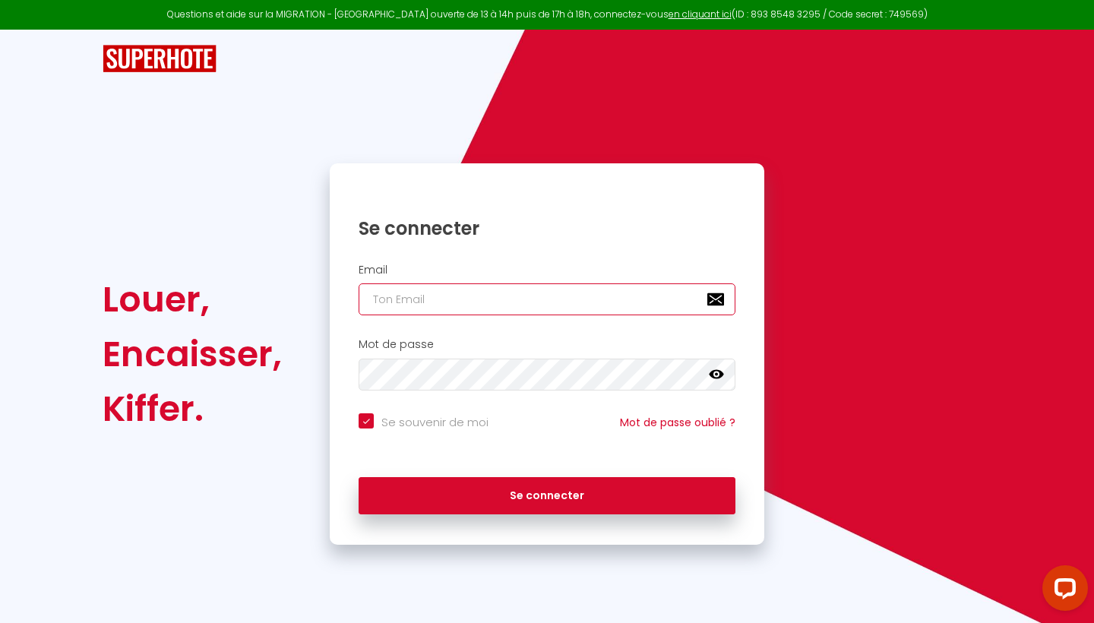
type input "[EMAIL_ADDRESS][DOMAIN_NAME]"
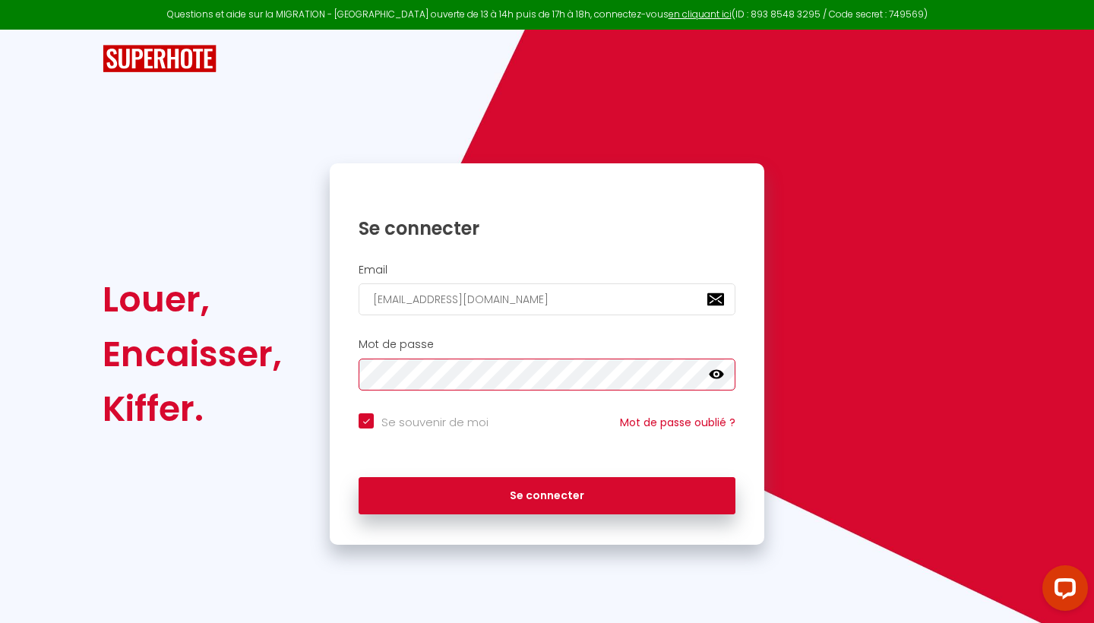
click at [547, 493] on button "Se connecter" at bounding box center [546, 496] width 377 height 38
checkbox input "true"
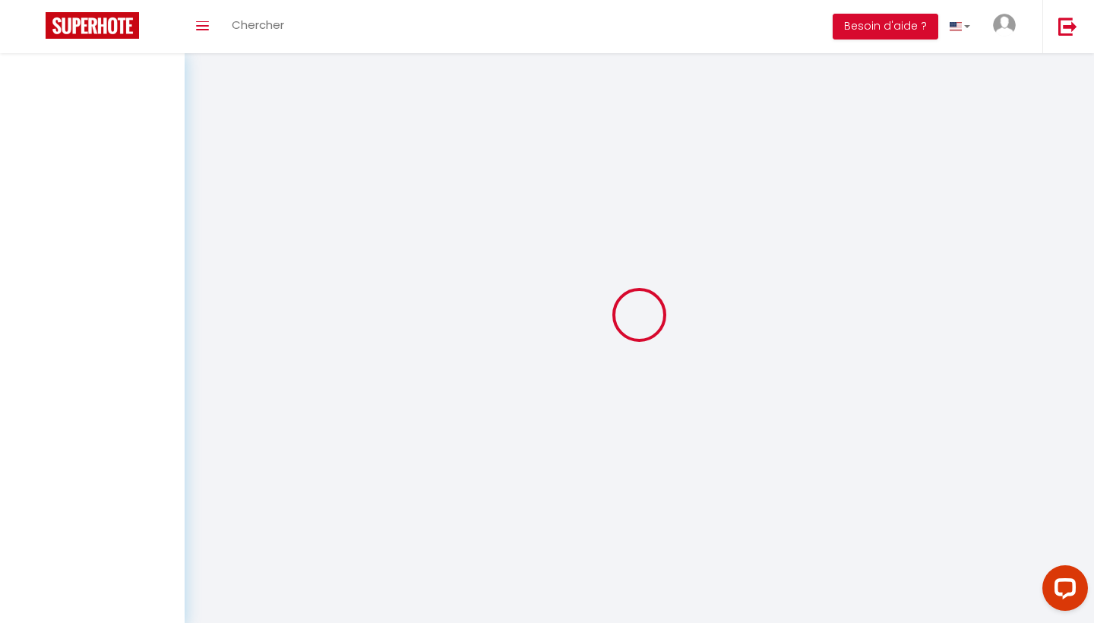
select select
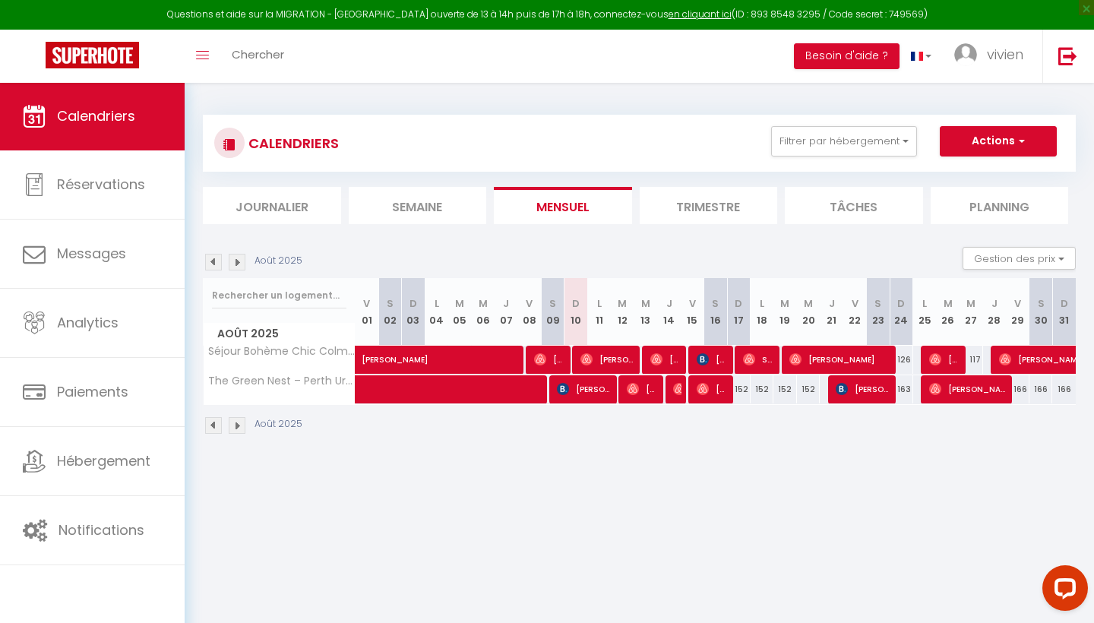
click at [590, 360] on img at bounding box center [586, 359] width 12 height 12
select select "OK"
select select "1"
select select "0"
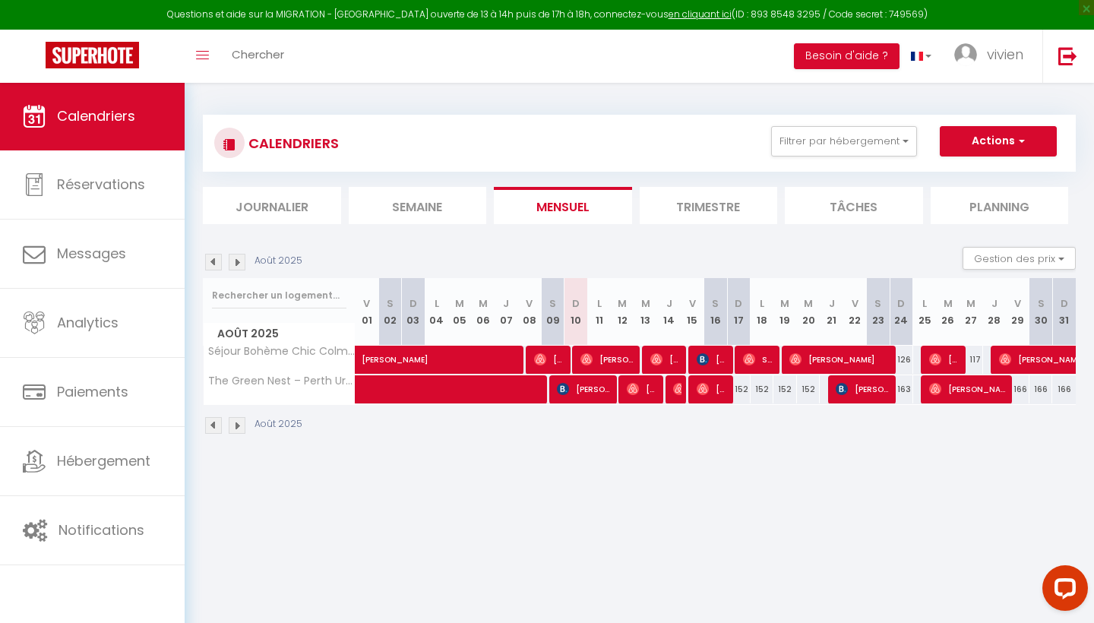
select select "1"
select select
select select "42066"
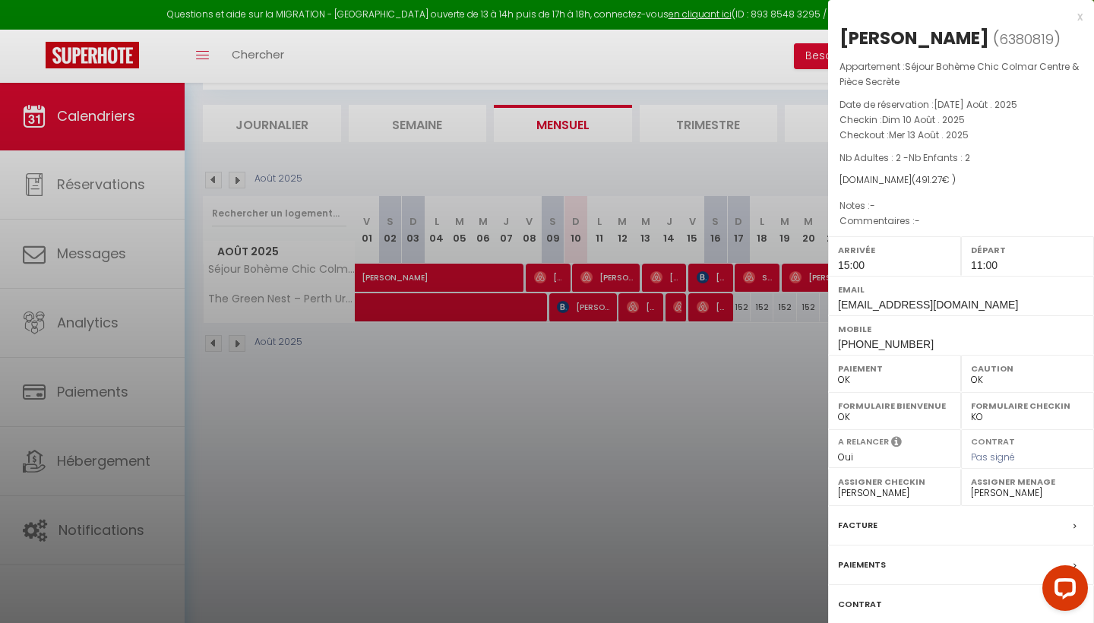
scroll to position [82, 0]
click at [863, 601] on label "Contrat" at bounding box center [860, 604] width 44 height 16
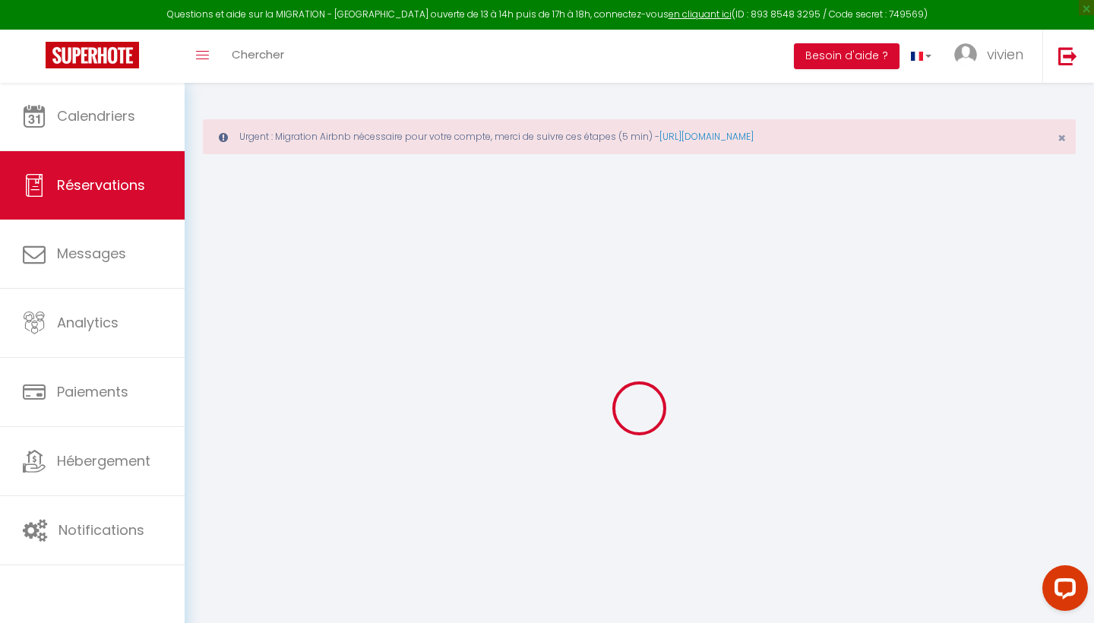
select select
checkbox input "false"
select select
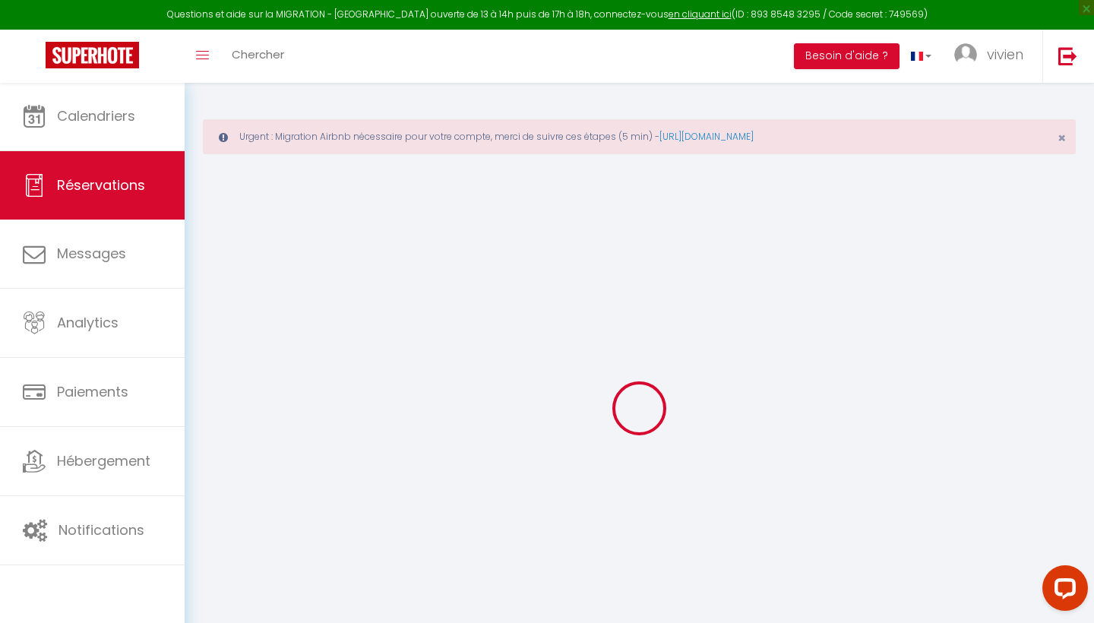
select select
checkbox input "false"
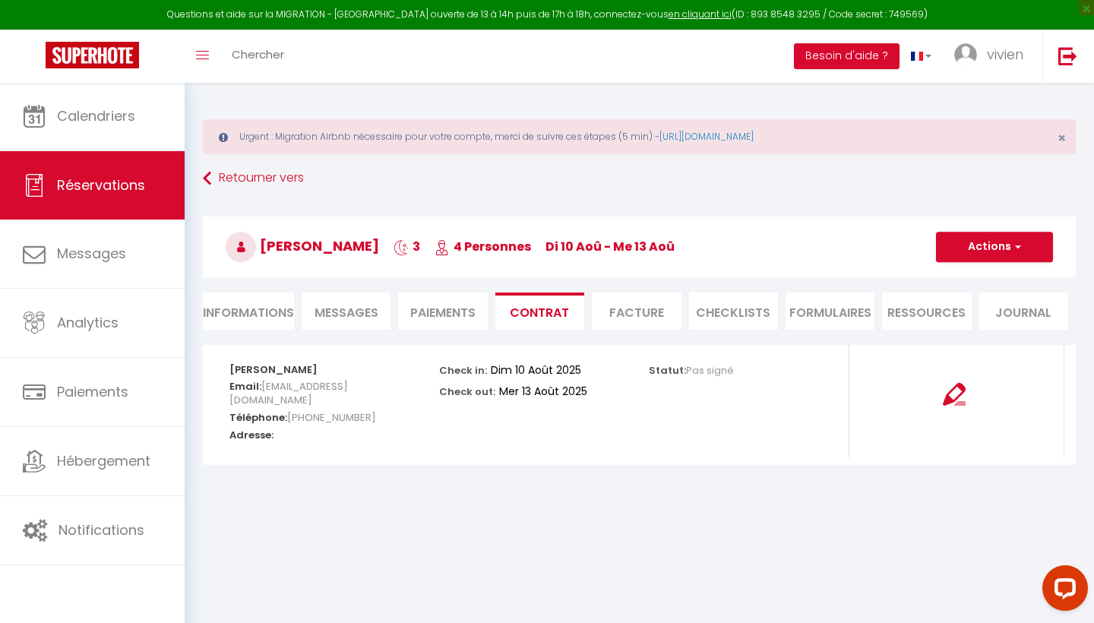
click at [826, 309] on li "FORMULAIRES" at bounding box center [829, 310] width 89 height 37
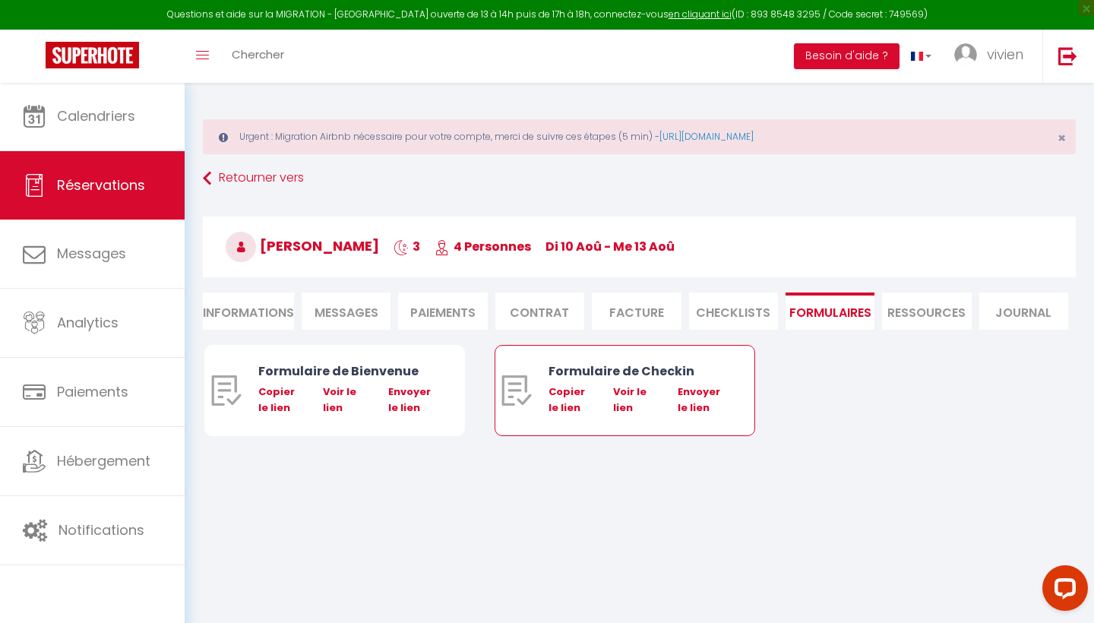
click at [571, 365] on div "Formulaire de Checkin" at bounding box center [635, 370] width 175 height 19
click at [568, 372] on div "Formulaire de Checkin" at bounding box center [635, 370] width 175 height 19
click at [530, 385] on img at bounding box center [516, 390] width 30 height 30
click at [251, 307] on li "Informations" at bounding box center [248, 310] width 91 height 37
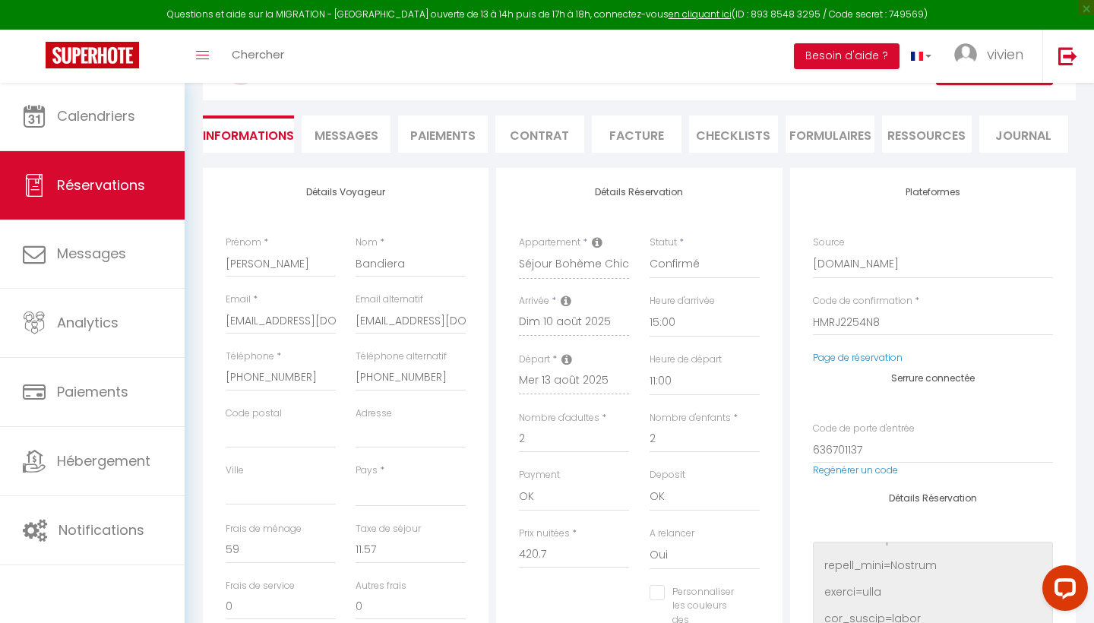
scroll to position [159, 0]
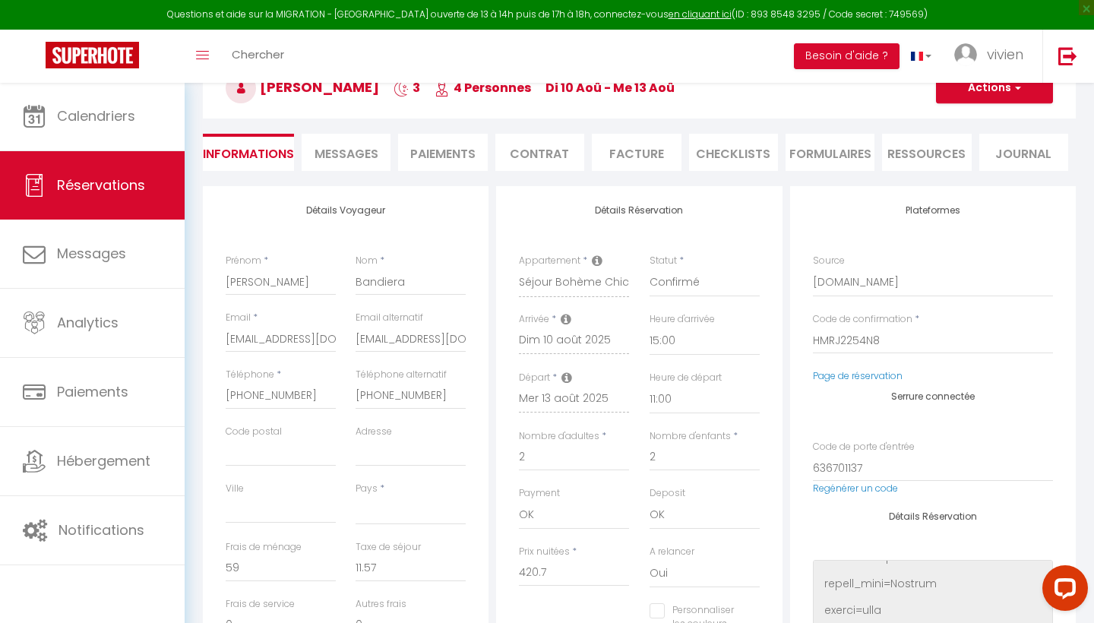
click at [752, 144] on li "CHECKLISTS" at bounding box center [733, 152] width 89 height 37
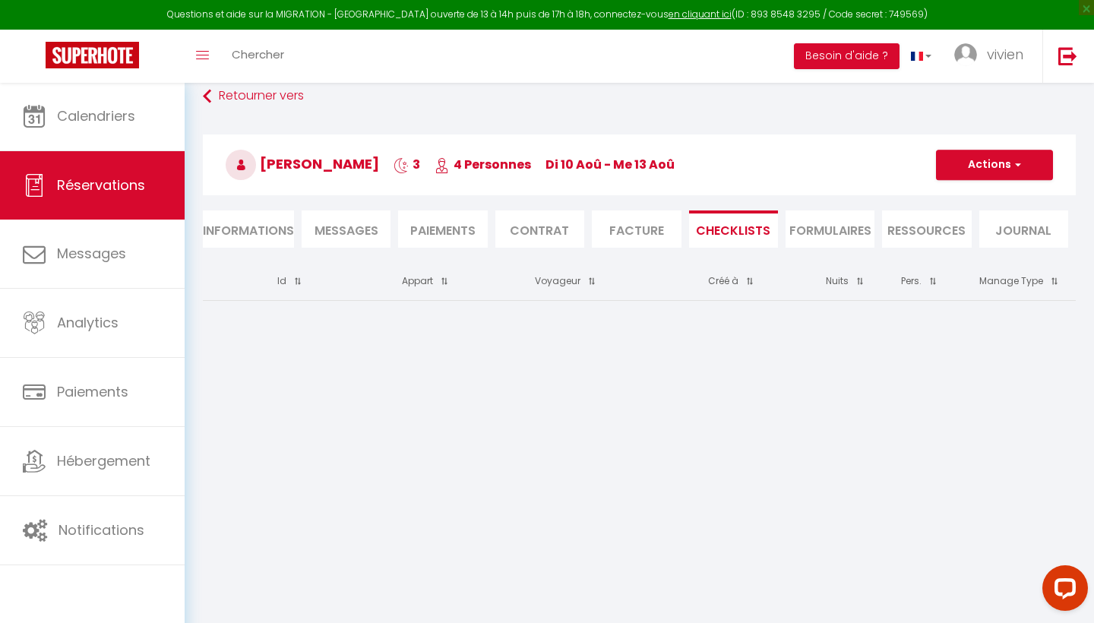
scroll to position [82, 0]
click at [818, 231] on li "FORMULAIRES" at bounding box center [829, 228] width 89 height 37
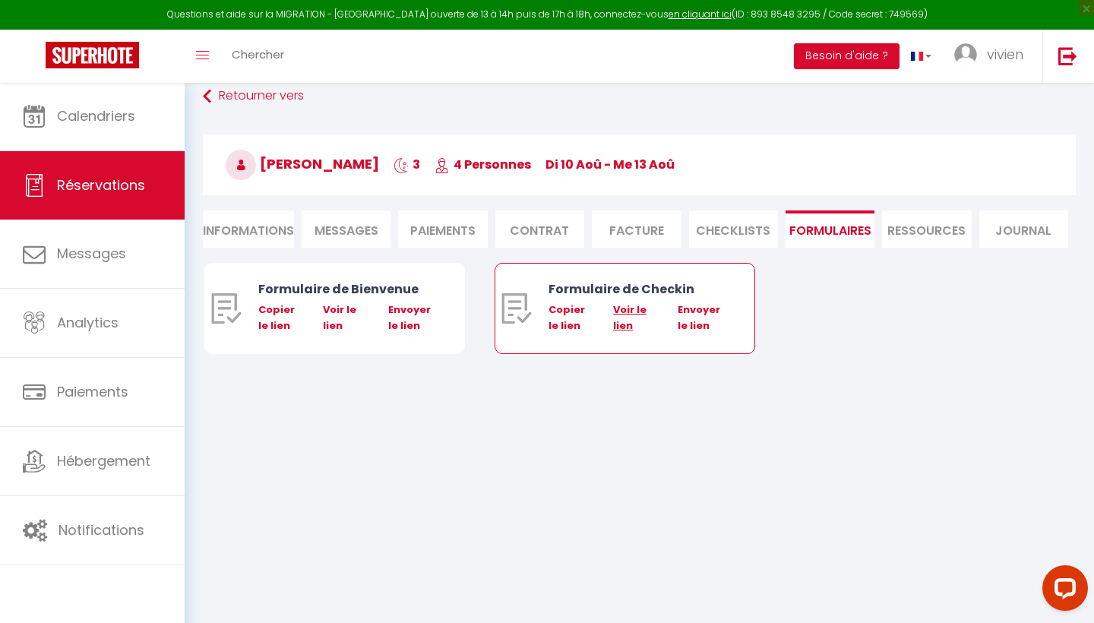
click at [630, 308] on link "Voir le lien" at bounding box center [629, 317] width 33 height 30
click at [934, 226] on li "Ressources" at bounding box center [926, 228] width 89 height 37
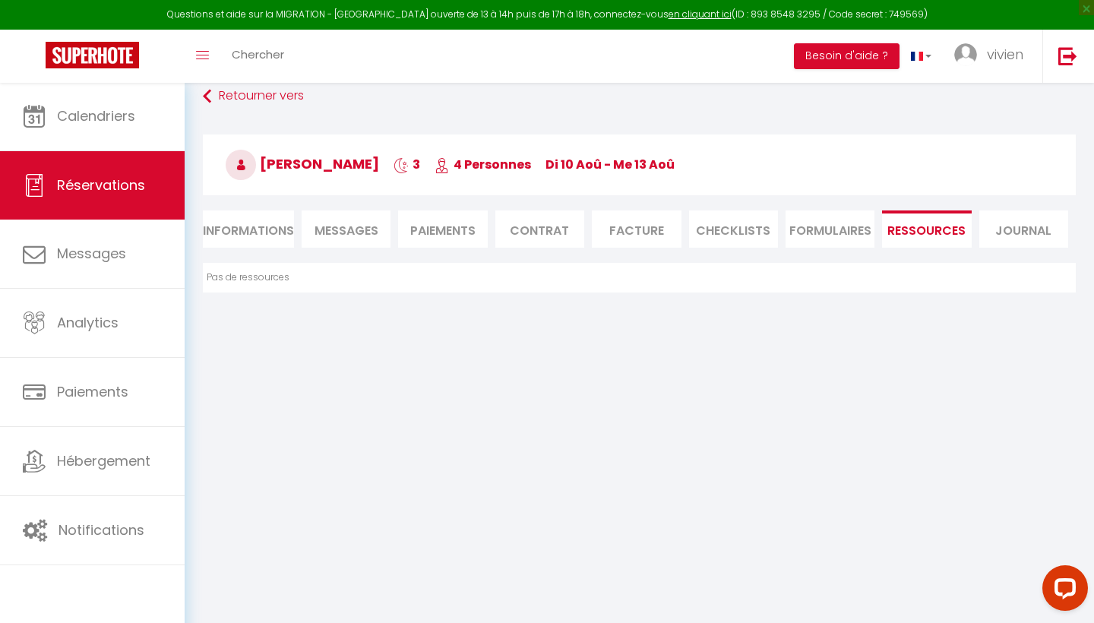
click at [1002, 229] on li "Journal" at bounding box center [1023, 228] width 89 height 37
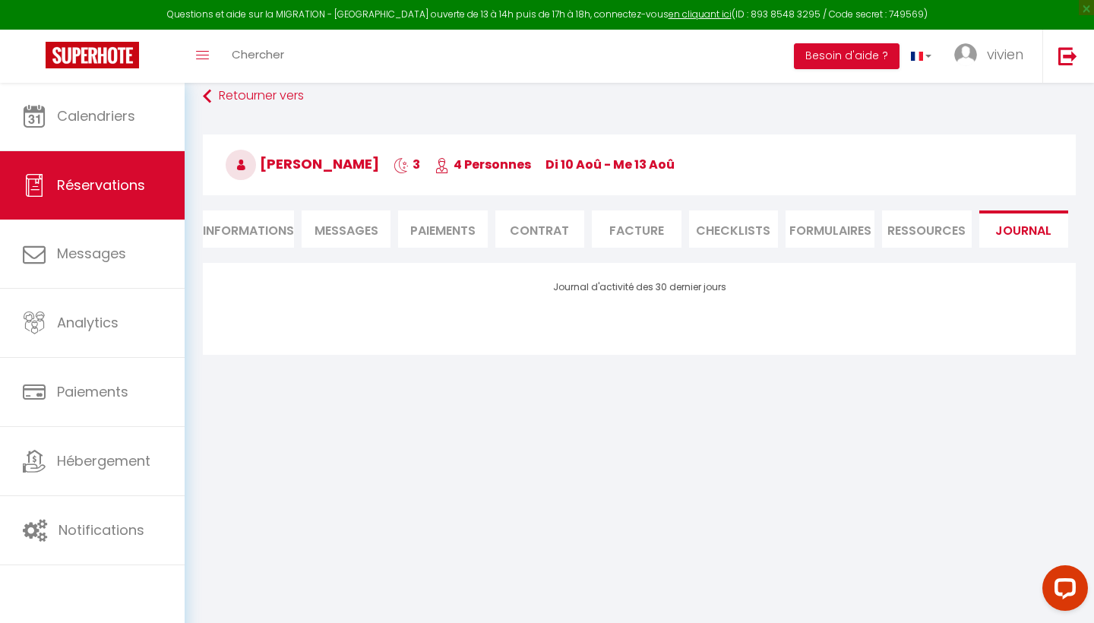
click at [951, 229] on li "Ressources" at bounding box center [926, 228] width 89 height 37
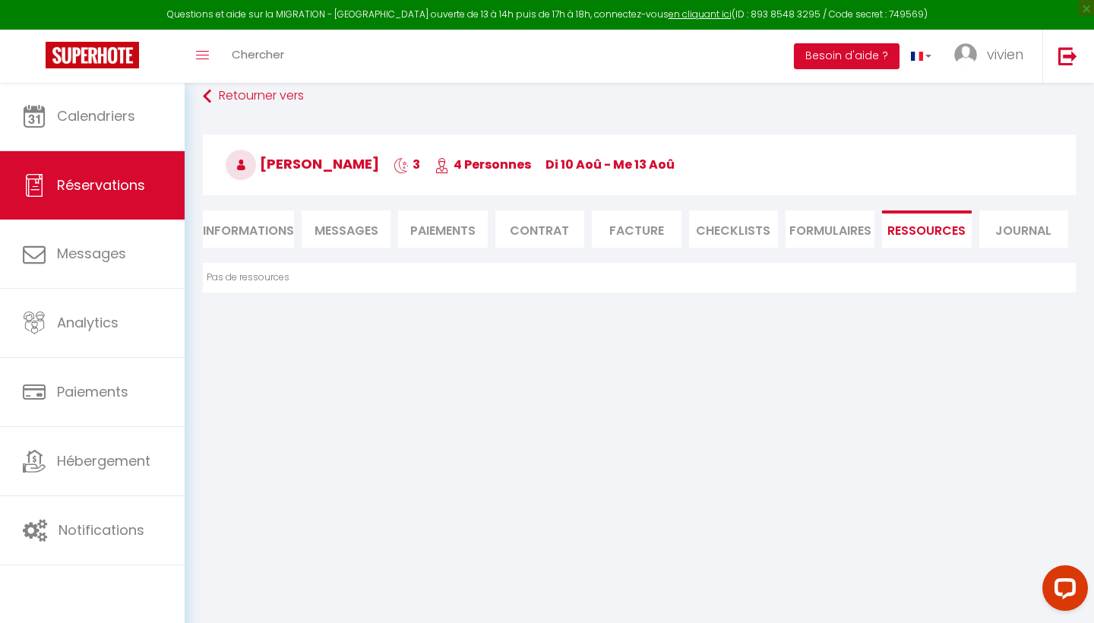
click at [846, 223] on li "FORMULAIRES" at bounding box center [829, 228] width 89 height 37
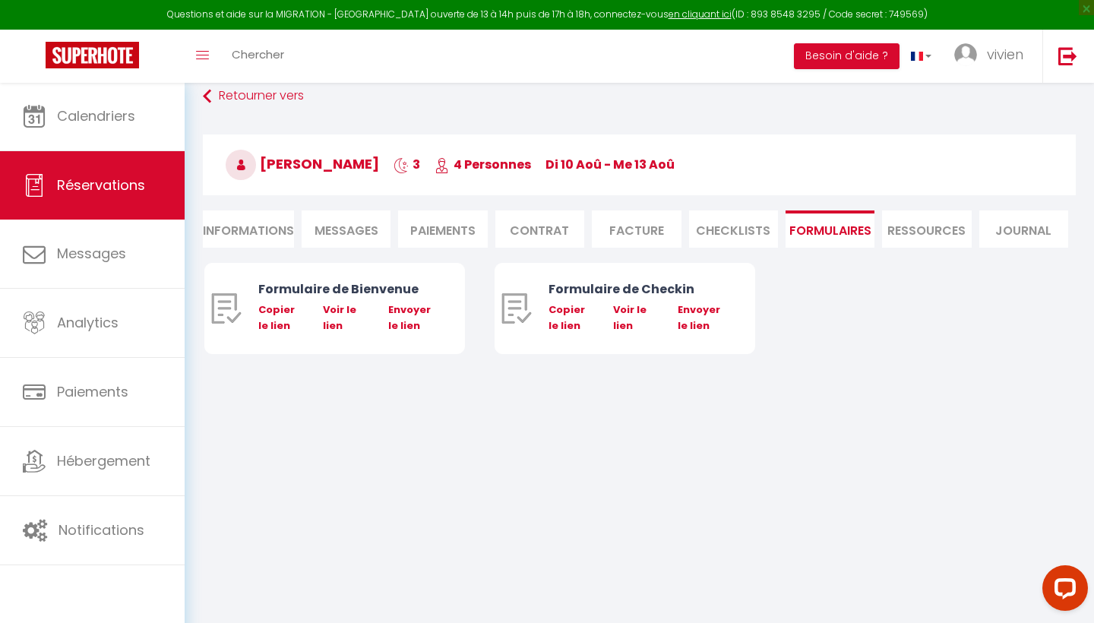
click at [747, 226] on li "CHECKLISTS" at bounding box center [733, 228] width 89 height 37
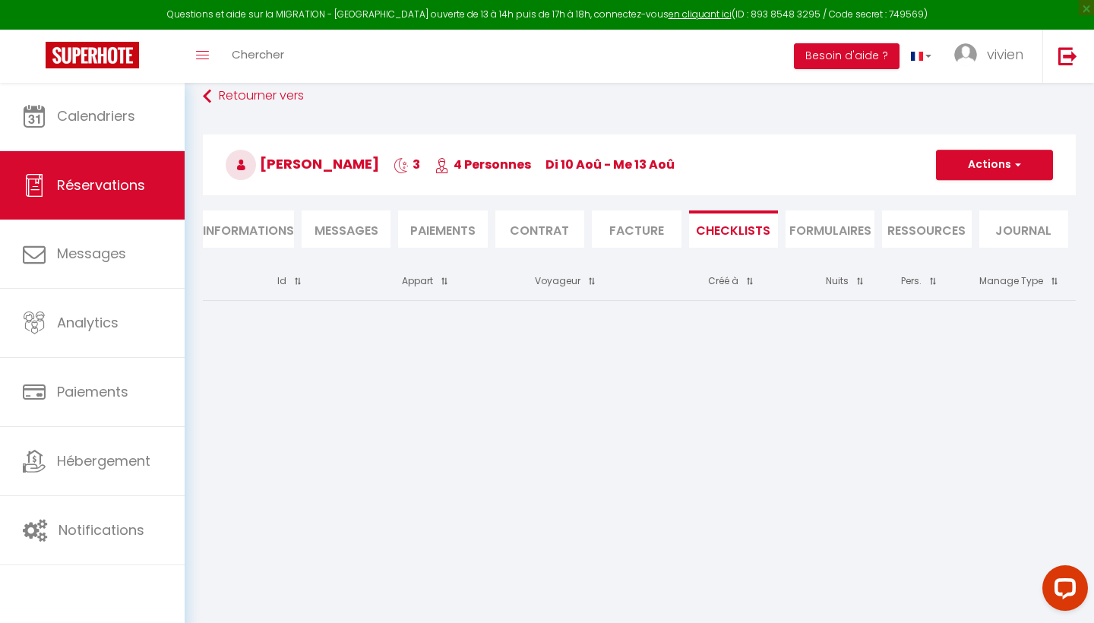
click at [646, 221] on li "Facture" at bounding box center [636, 228] width 89 height 37
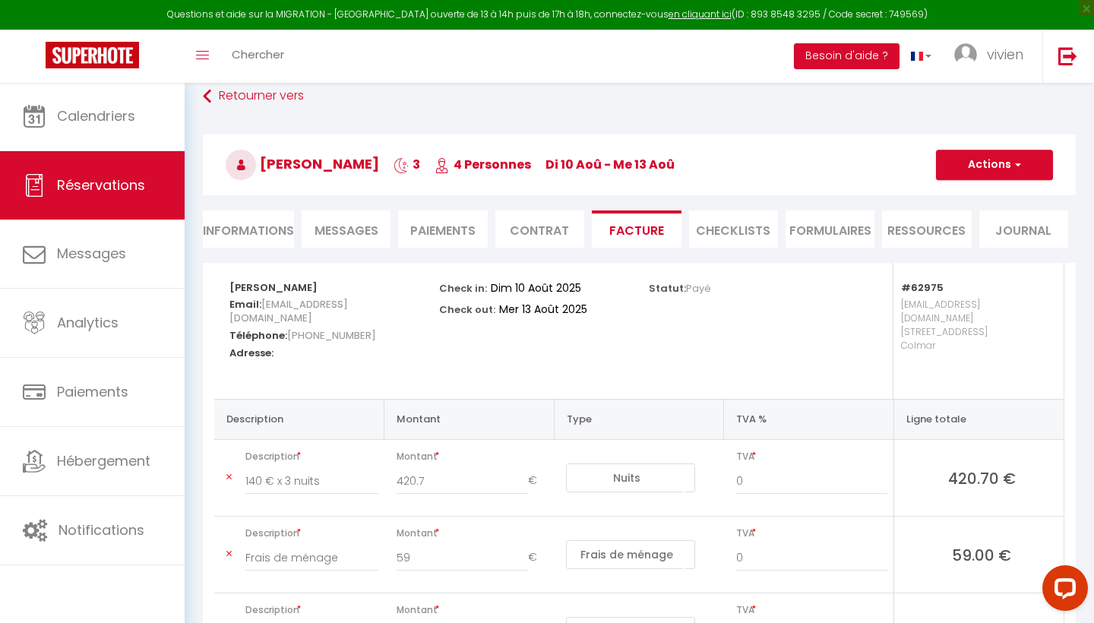
click at [551, 220] on li "Contrat" at bounding box center [539, 228] width 89 height 37
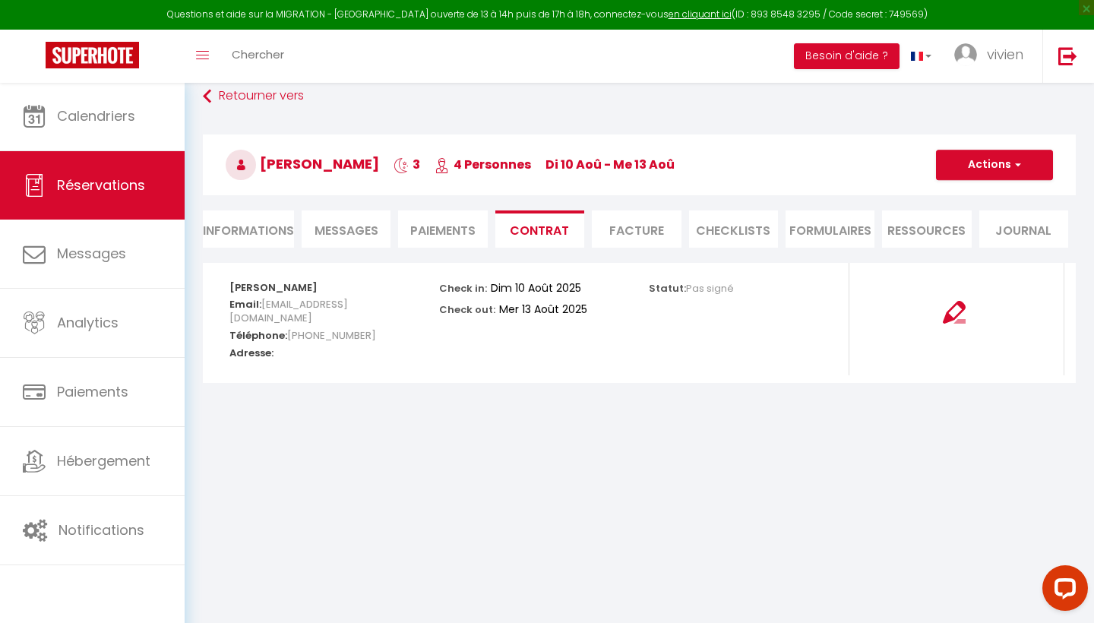
click at [452, 227] on li "Paiements" at bounding box center [442, 228] width 89 height 37
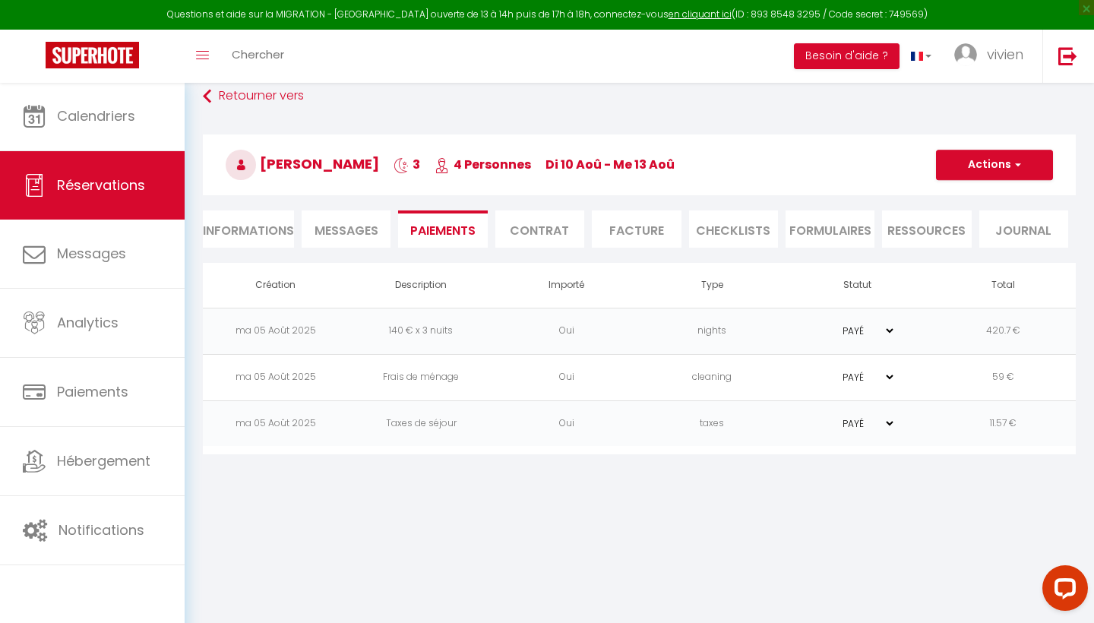
click at [343, 232] on span "Messages" at bounding box center [346, 230] width 64 height 17
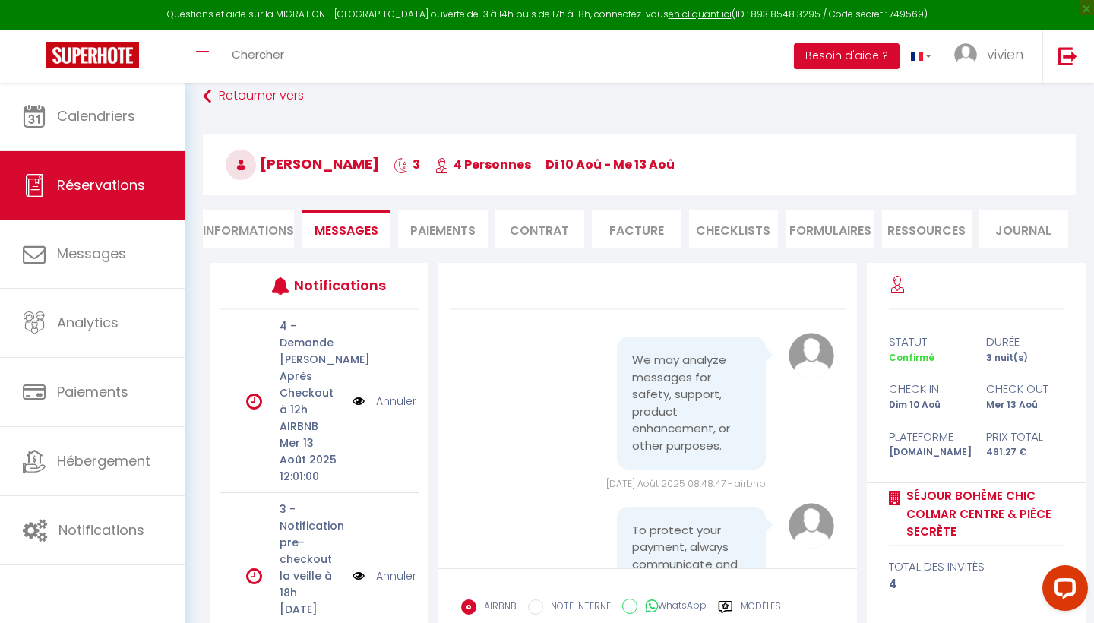
click at [256, 231] on li "Informations" at bounding box center [248, 228] width 91 height 37
select select
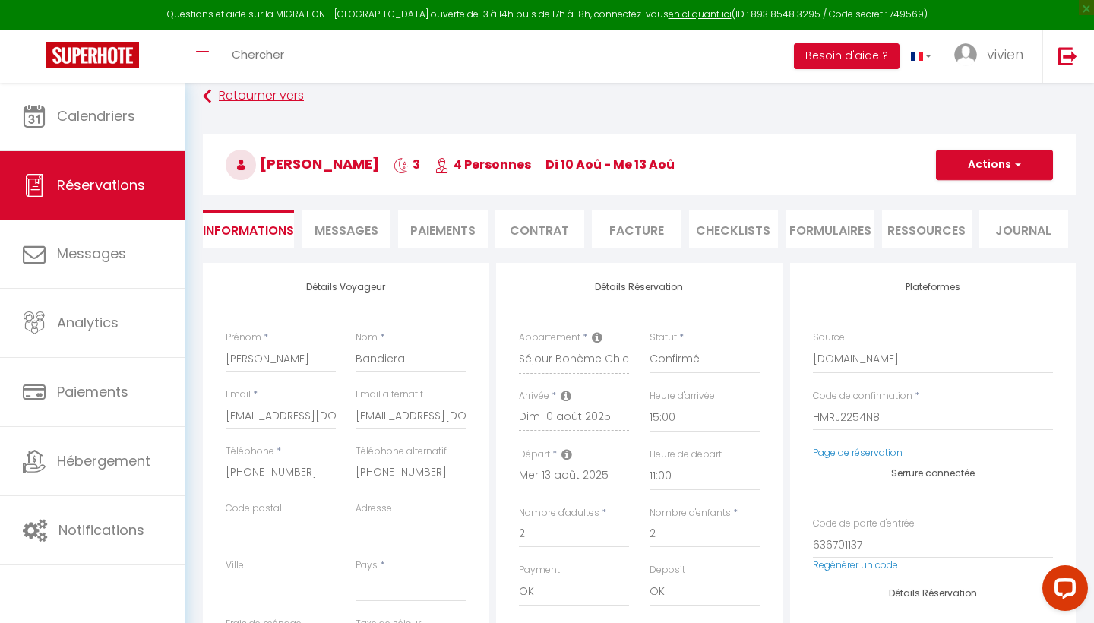
click at [225, 88] on link "Retourner vers" at bounding box center [639, 96] width 873 height 27
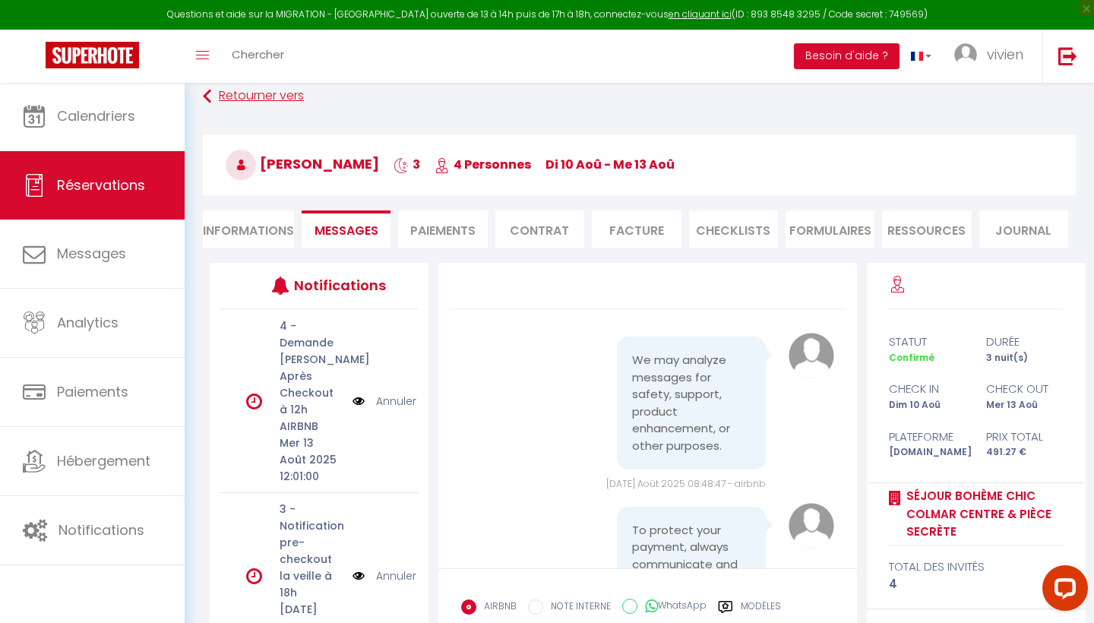
click at [225, 88] on link "Retourner vers" at bounding box center [639, 96] width 873 height 27
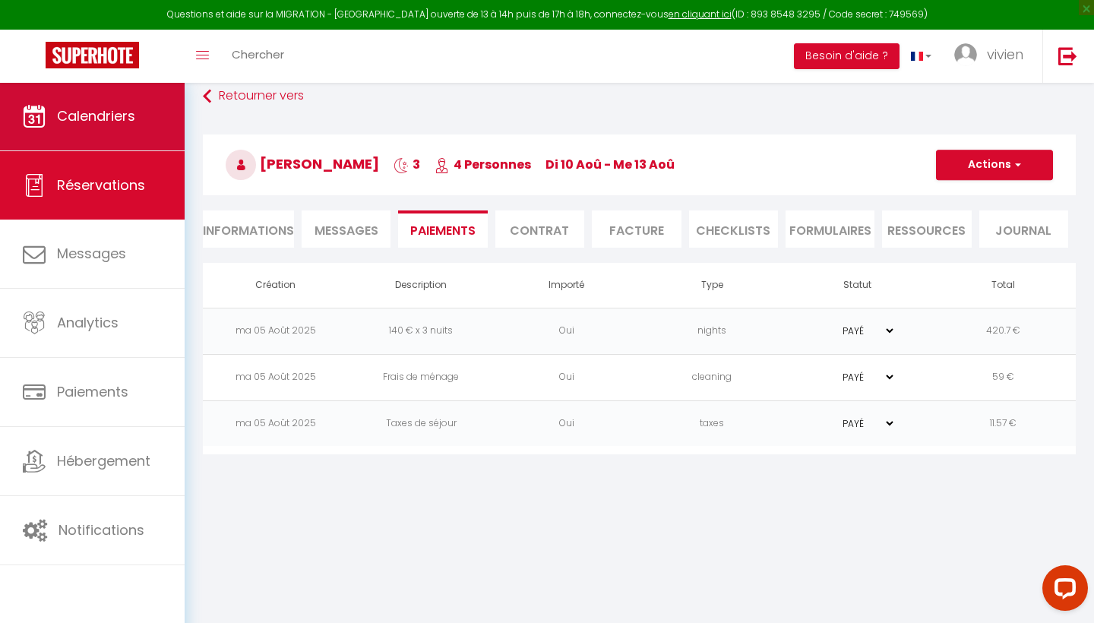
click at [97, 134] on link "Calendriers" at bounding box center [92, 116] width 185 height 68
